Goal: Navigation & Orientation: Find specific page/section

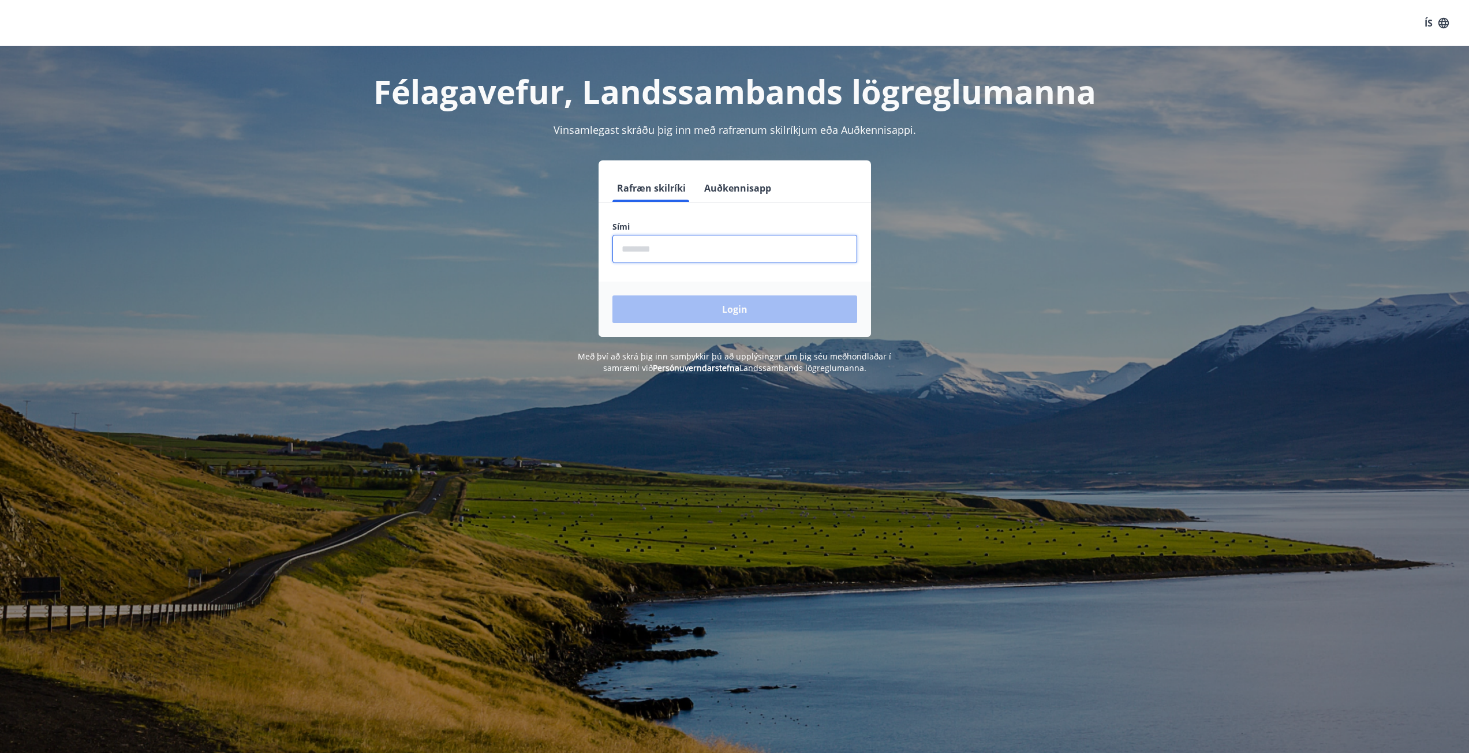
click at [699, 245] on input "phone" at bounding box center [734, 249] width 245 height 28
type input "********"
click at [708, 310] on button "Login" at bounding box center [734, 310] width 245 height 28
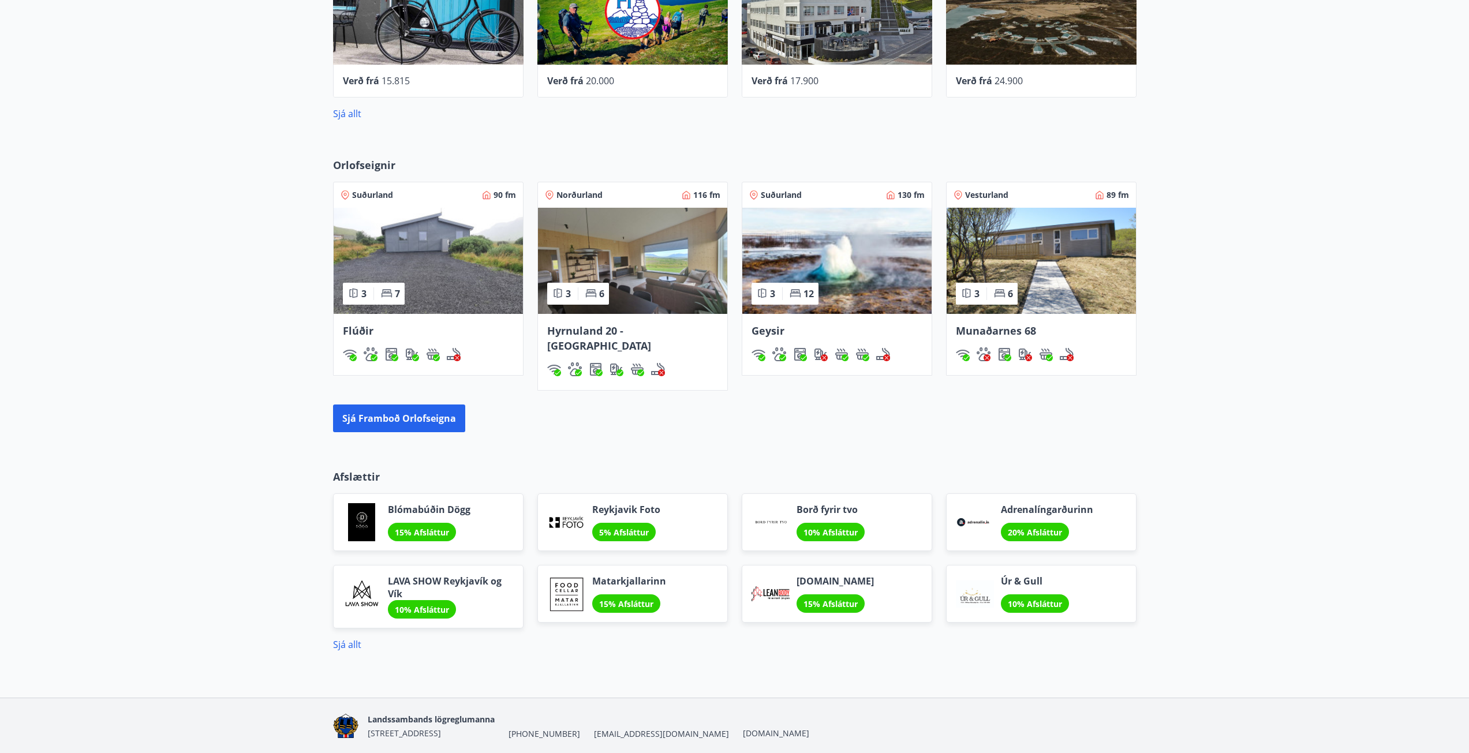
scroll to position [648, 0]
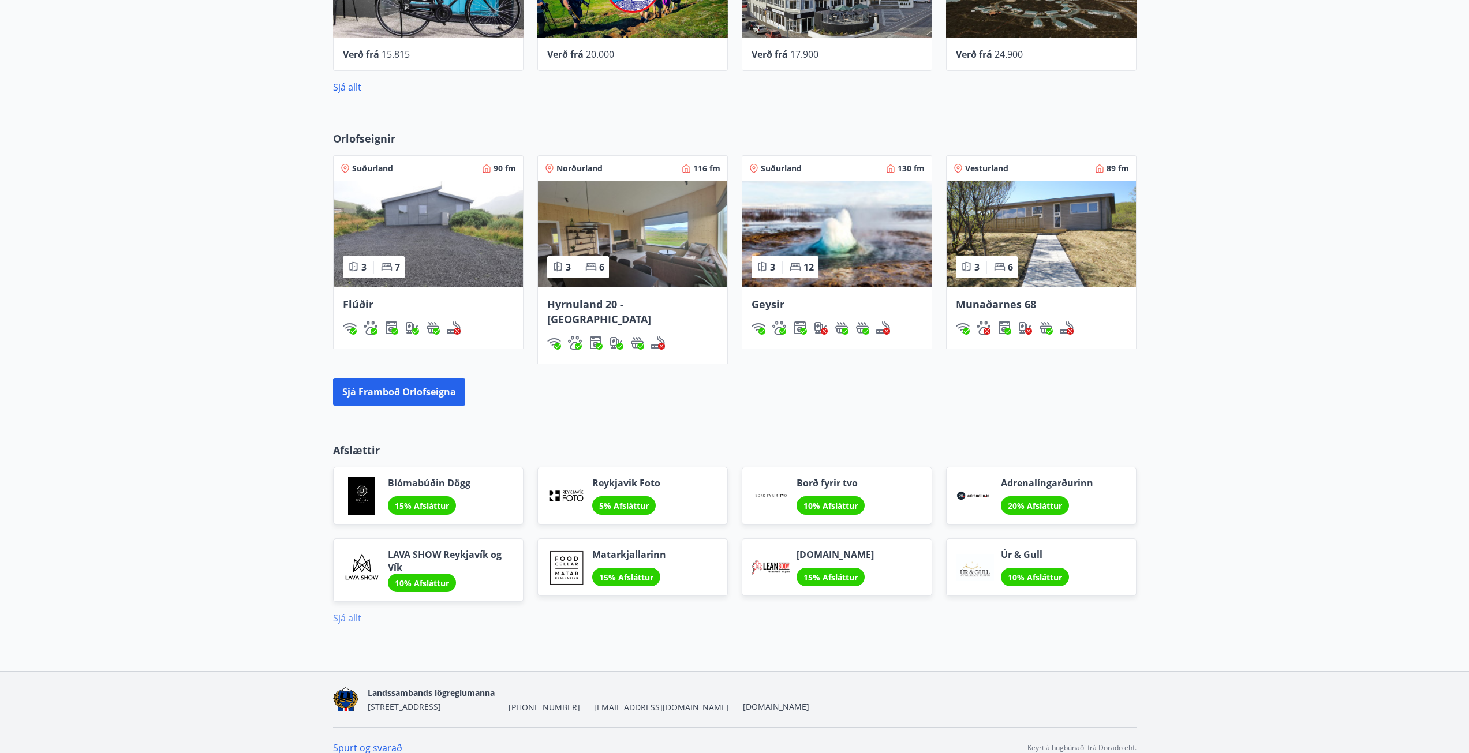
click at [350, 612] on link "Sjá allt" at bounding box center [347, 618] width 28 height 13
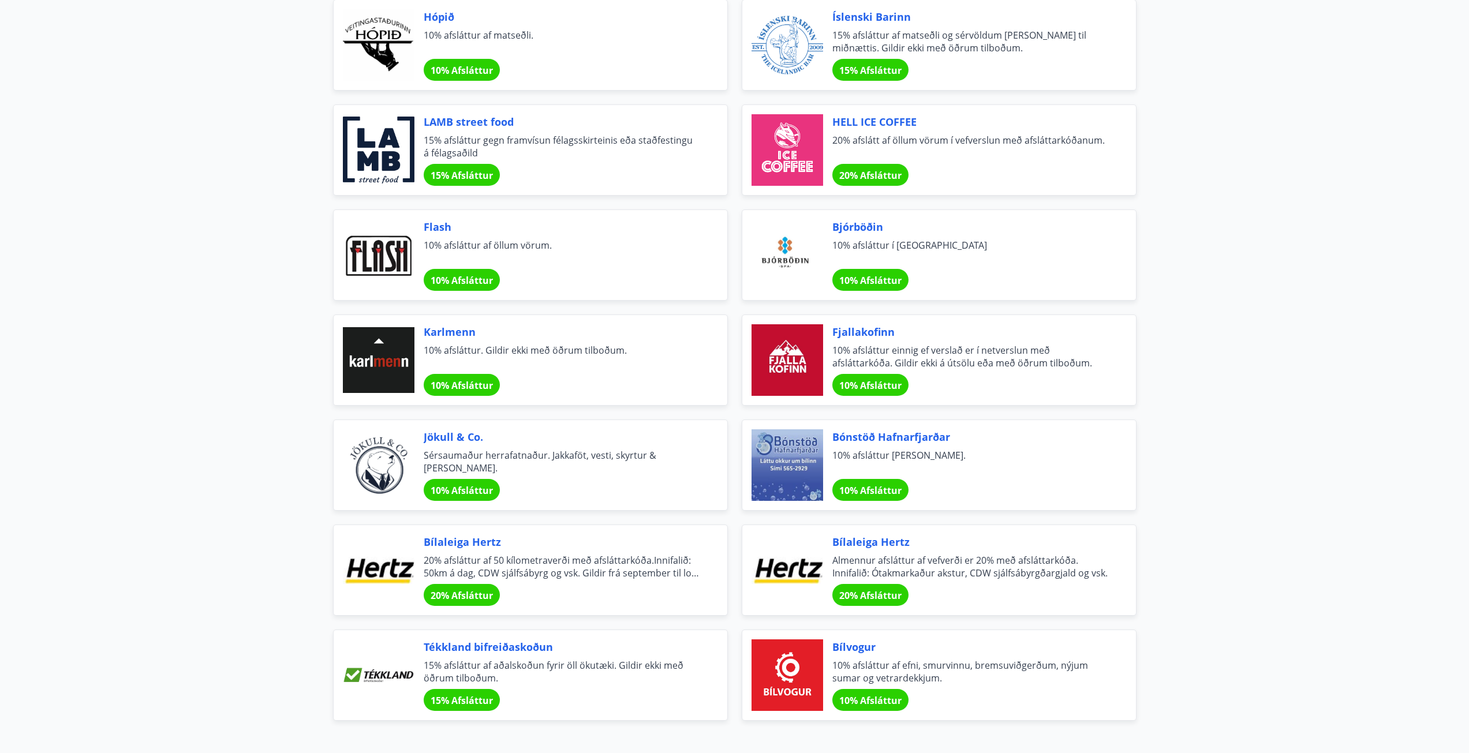
scroll to position [3403, 0]
